Goal: Navigation & Orientation: Find specific page/section

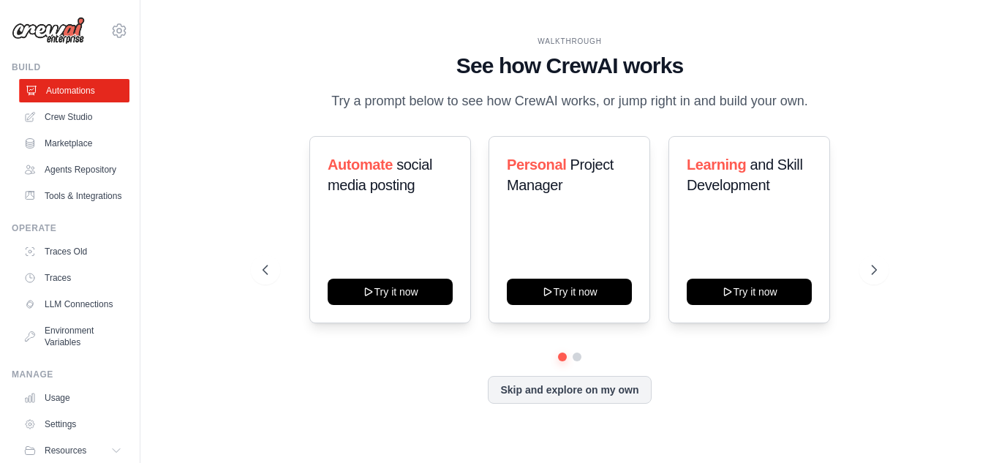
click at [59, 95] on link "Automations" at bounding box center [74, 90] width 110 height 23
click at [537, 386] on button "Skip and explore on my own" at bounding box center [569, 389] width 163 height 28
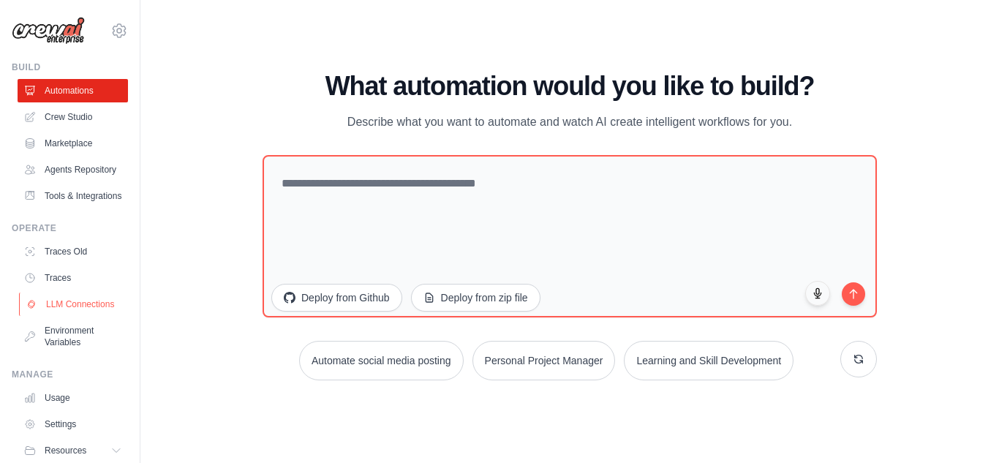
click at [66, 316] on link "LLM Connections" at bounding box center [74, 304] width 110 height 23
